Goal: Contribute content

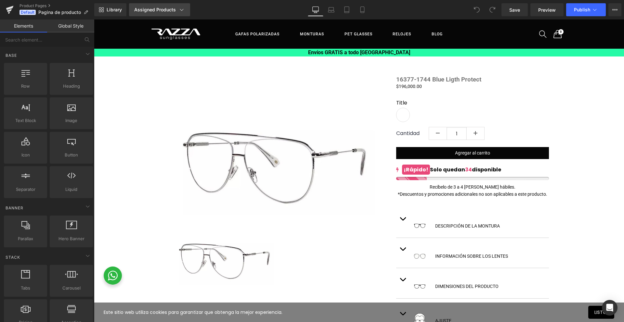
click at [180, 9] on icon at bounding box center [181, 9] width 6 height 6
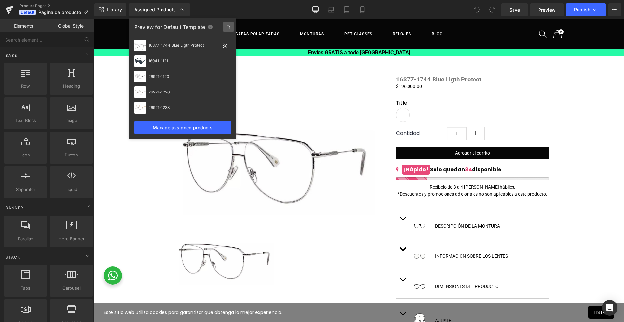
click at [229, 25] on icon at bounding box center [228, 27] width 10 height 10
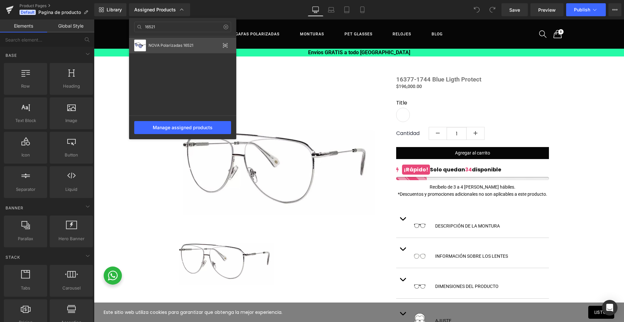
type input "16521"
click at [178, 44] on div "NOVA Polarizadas 16521" at bounding box center [183, 45] width 71 height 5
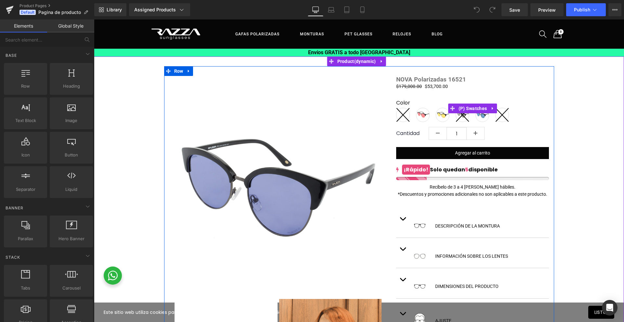
click at [403, 114] on line at bounding box center [402, 115] width 13 height 14
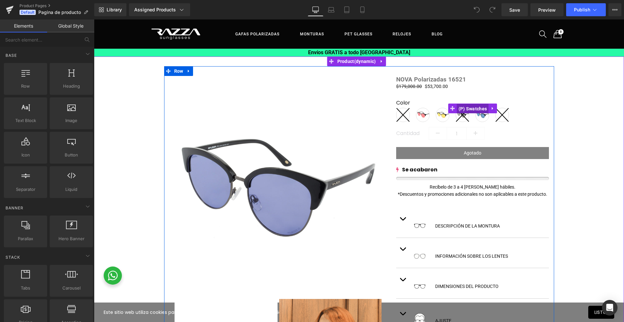
click at [468, 111] on span "(P) Swatches" at bounding box center [473, 109] width 32 height 10
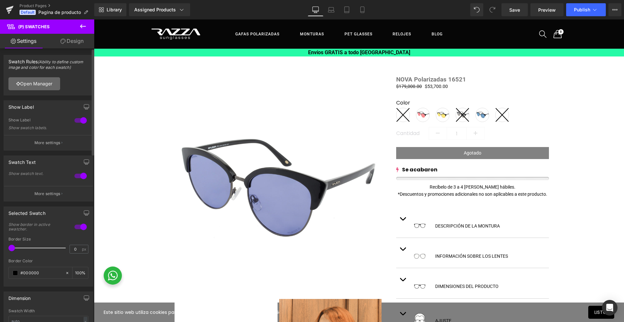
click at [36, 83] on link "Open Manager" at bounding box center [34, 83] width 52 height 13
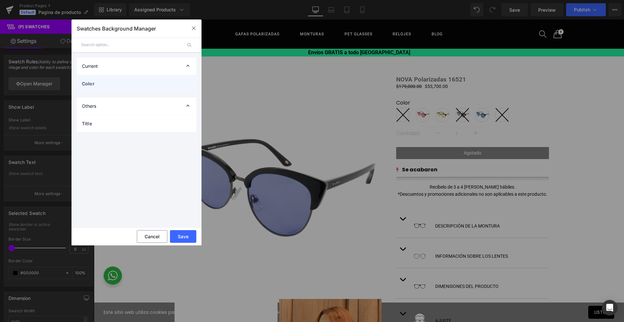
click at [104, 85] on span "Color" at bounding box center [130, 83] width 96 height 7
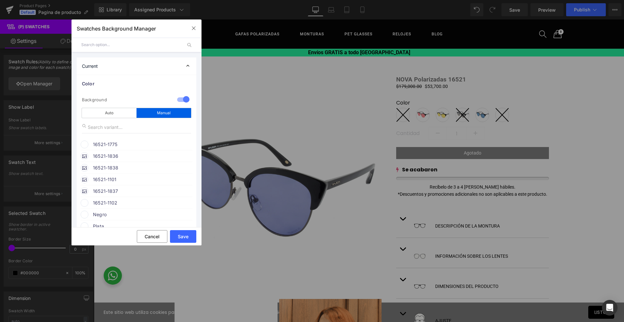
click at [82, 147] on div "16521-1775" at bounding box center [137, 144] width 112 height 10
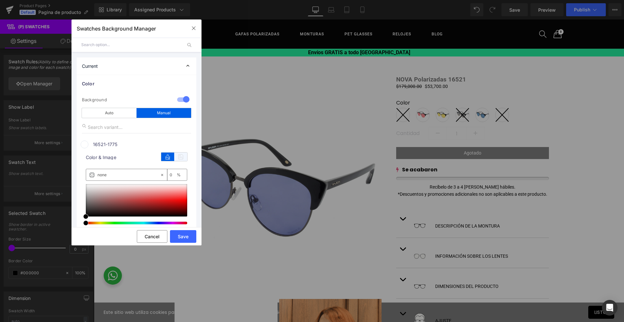
click at [181, 156] on icon at bounding box center [180, 157] width 13 height 8
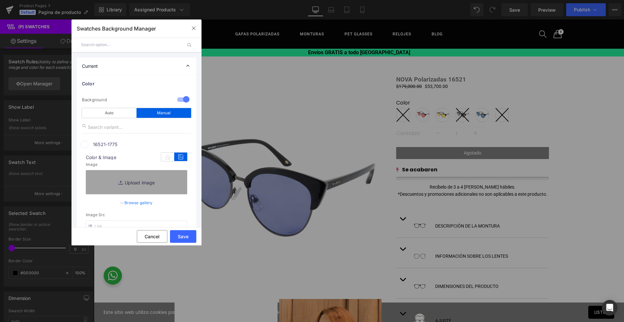
scroll to position [46, 0]
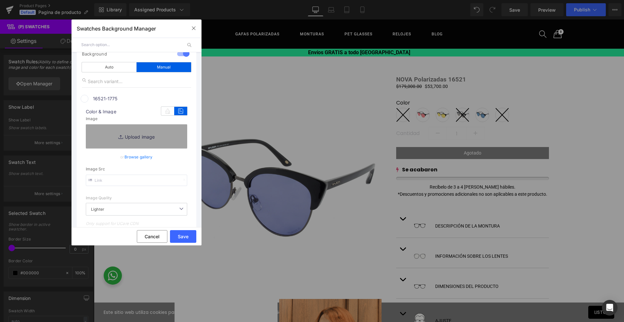
click at [121, 183] on input "text" at bounding box center [136, 180] width 101 height 11
paste input "[URL][DOMAIN_NAME][PHONE_NUMBER]"
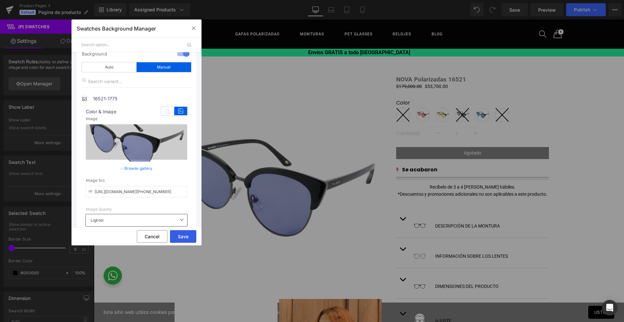
type input "[URL][DOMAIN_NAME][PHONE_NUMBER]"
click at [182, 236] on button "Save" at bounding box center [183, 236] width 26 height 13
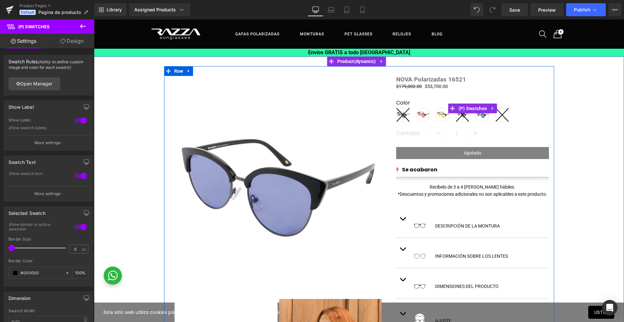
click at [501, 117] on icon at bounding box center [501, 115] width 13 height 14
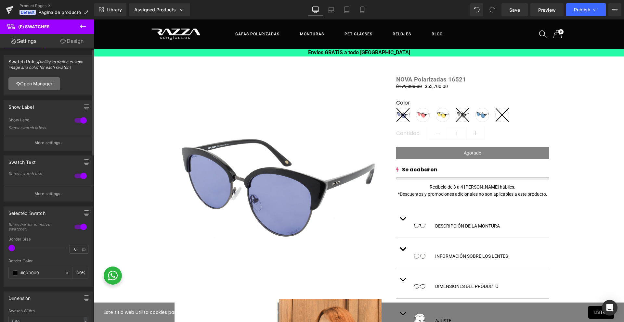
click at [41, 85] on link "Open Manager" at bounding box center [34, 83] width 52 height 13
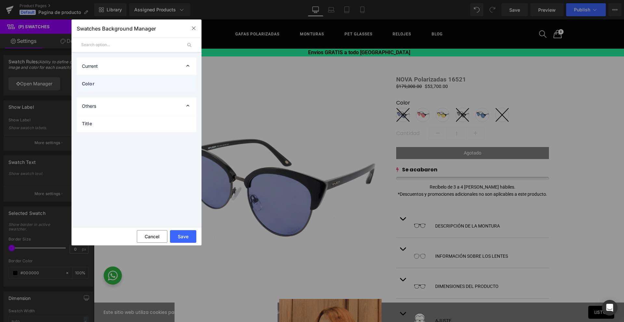
click at [96, 82] on span "Color" at bounding box center [130, 83] width 96 height 7
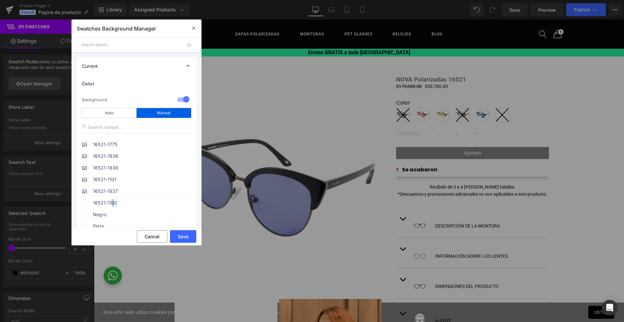
click at [113, 207] on span "16521-1102" at bounding box center [142, 203] width 99 height 8
click at [179, 219] on icon at bounding box center [180, 215] width 13 height 8
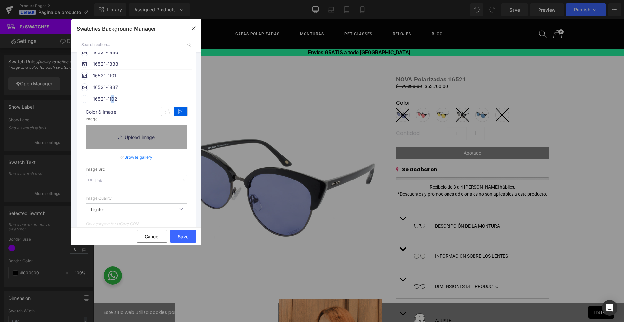
scroll to position [110, 0]
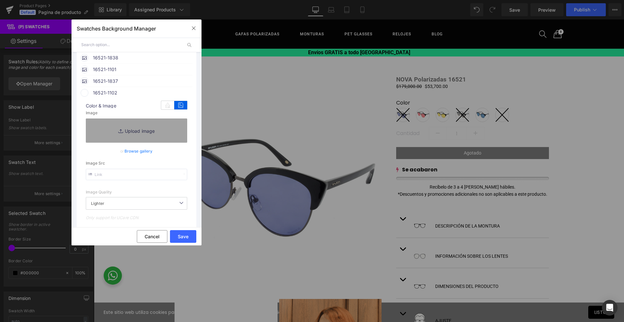
click at [117, 176] on input "text" at bounding box center [136, 174] width 101 height 11
paste input "[URL][DOMAIN_NAME][PHONE_NUMBER]"
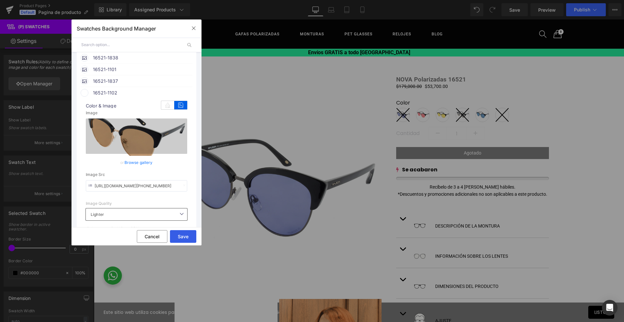
type input "[URL][DOMAIN_NAME][PHONE_NUMBER]"
click at [185, 238] on button "Save" at bounding box center [183, 236] width 26 height 13
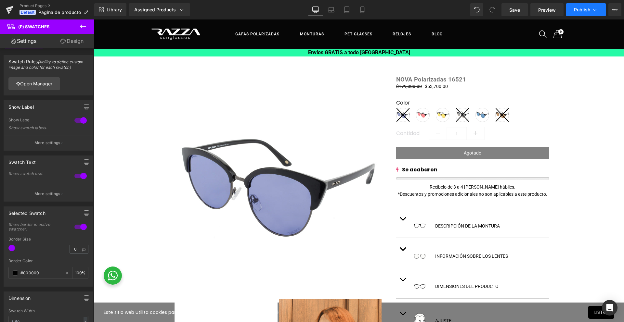
click at [583, 9] on span "Publish" at bounding box center [582, 9] width 16 height 5
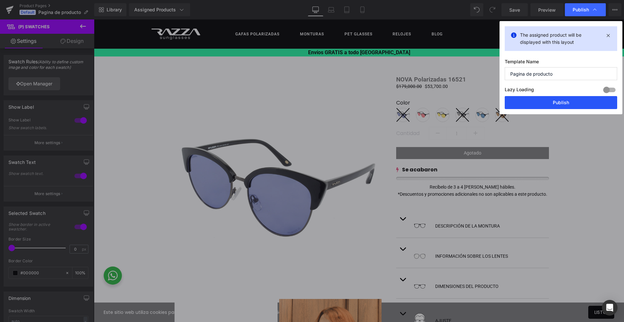
click at [550, 103] on button "Publish" at bounding box center [561, 102] width 112 height 13
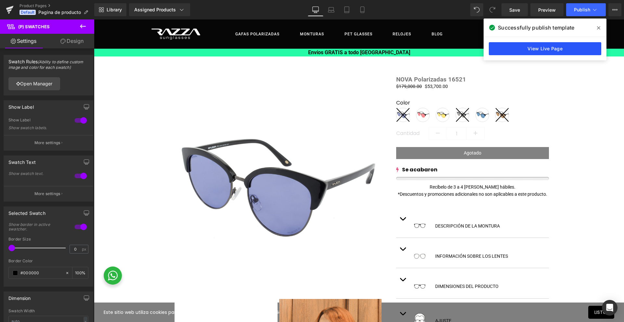
click at [554, 46] on link "View Live Page" at bounding box center [545, 48] width 112 height 13
